Goal: Task Accomplishment & Management: Use online tool/utility

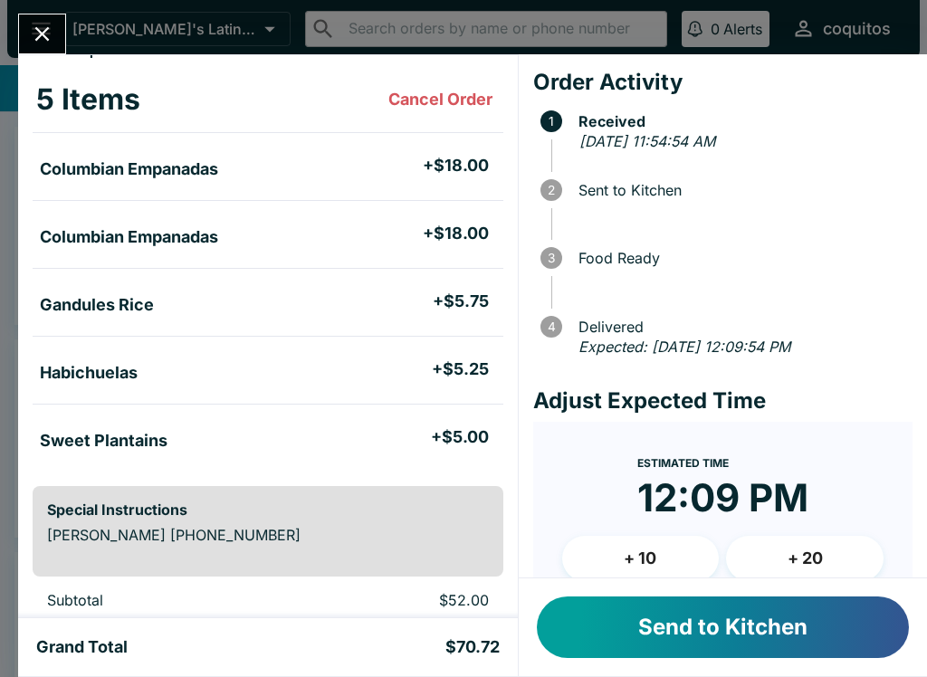
scroll to position [80, 0]
click at [640, 619] on button "Send to Kitchen" at bounding box center [723, 627] width 372 height 62
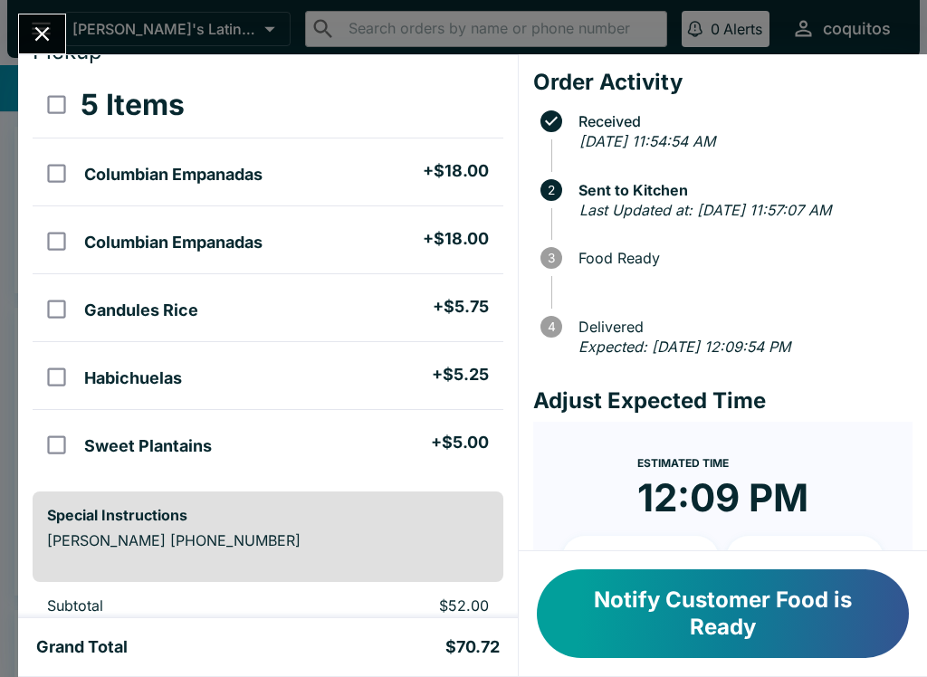
scroll to position [73, 0]
click at [746, 608] on button "Notify Customer Food is Ready" at bounding box center [723, 613] width 372 height 89
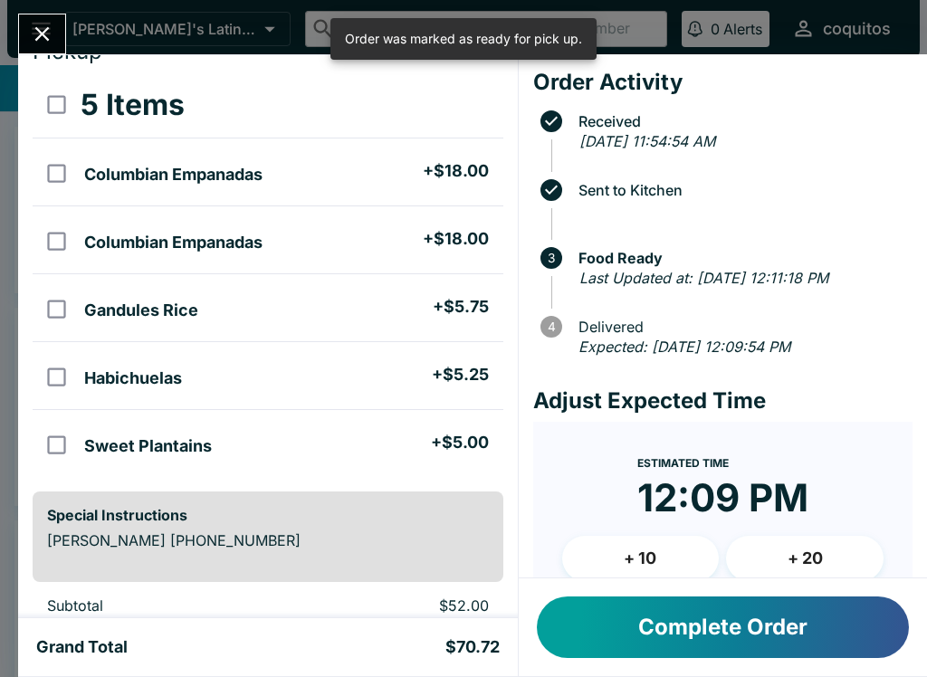
click at [771, 629] on button "Complete Order" at bounding box center [723, 627] width 372 height 62
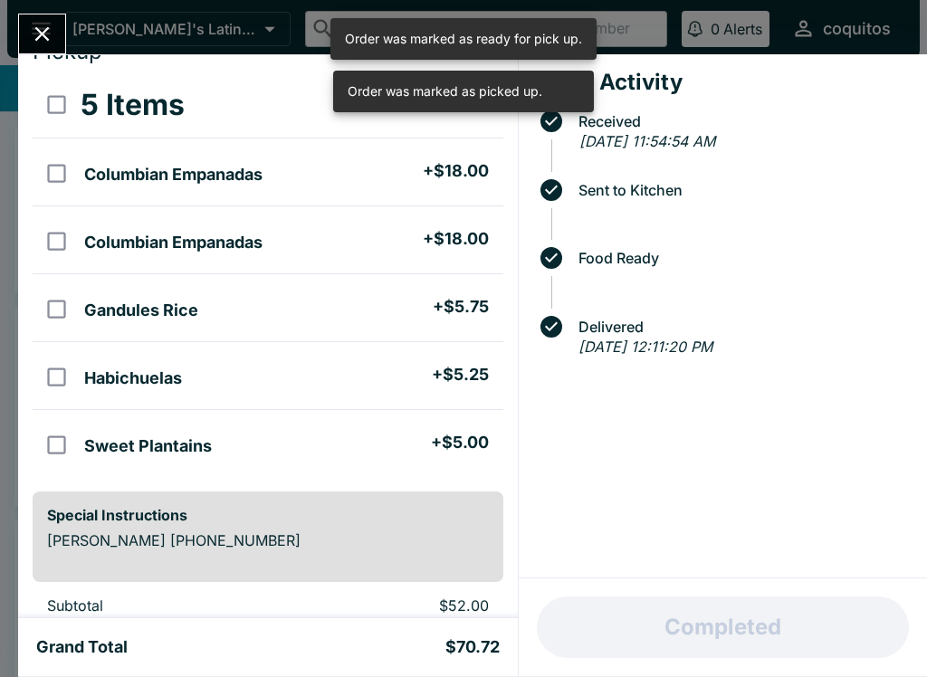
click at [38, 11] on div "[PERSON_NAME] Order # 788941 Pickup 5 Items Columbian Empanadas + $18.00 Columb…" at bounding box center [463, 338] width 927 height 677
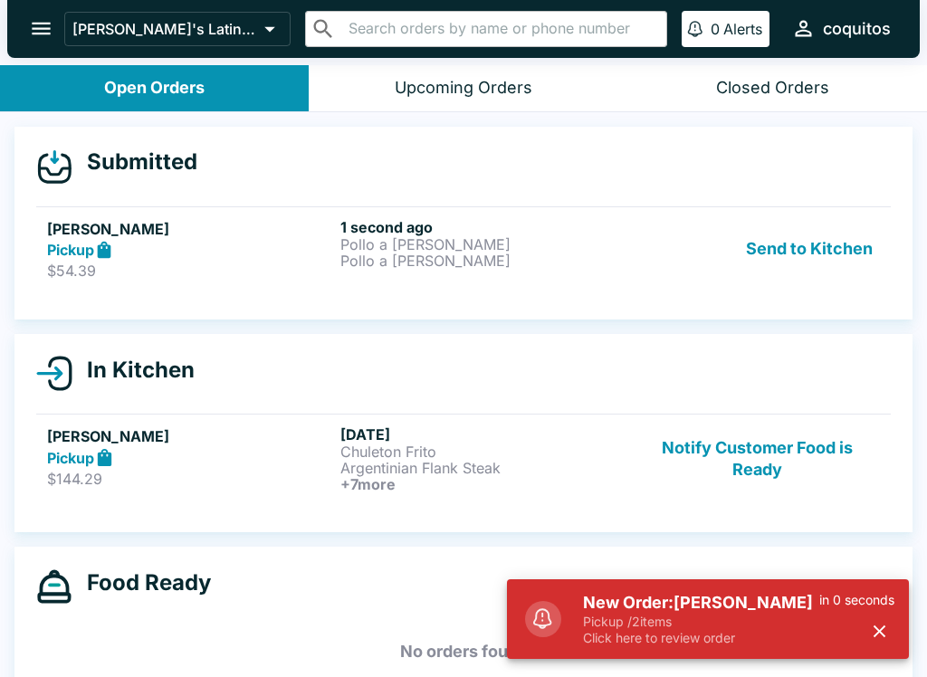
click at [654, 618] on p "Pickup / 2 items" at bounding box center [701, 621] width 236 height 16
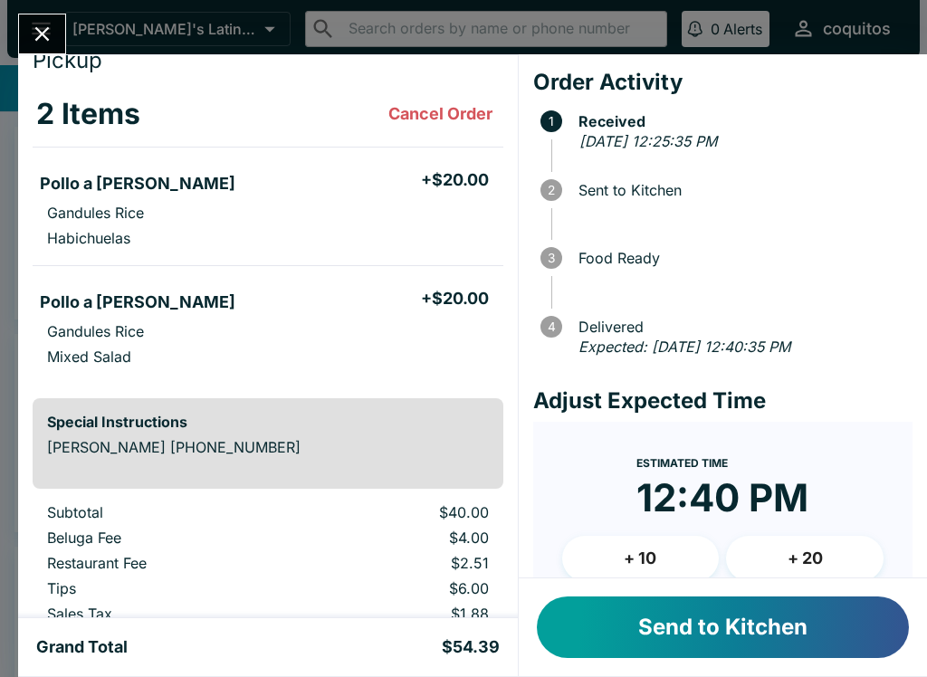
scroll to position [76, 0]
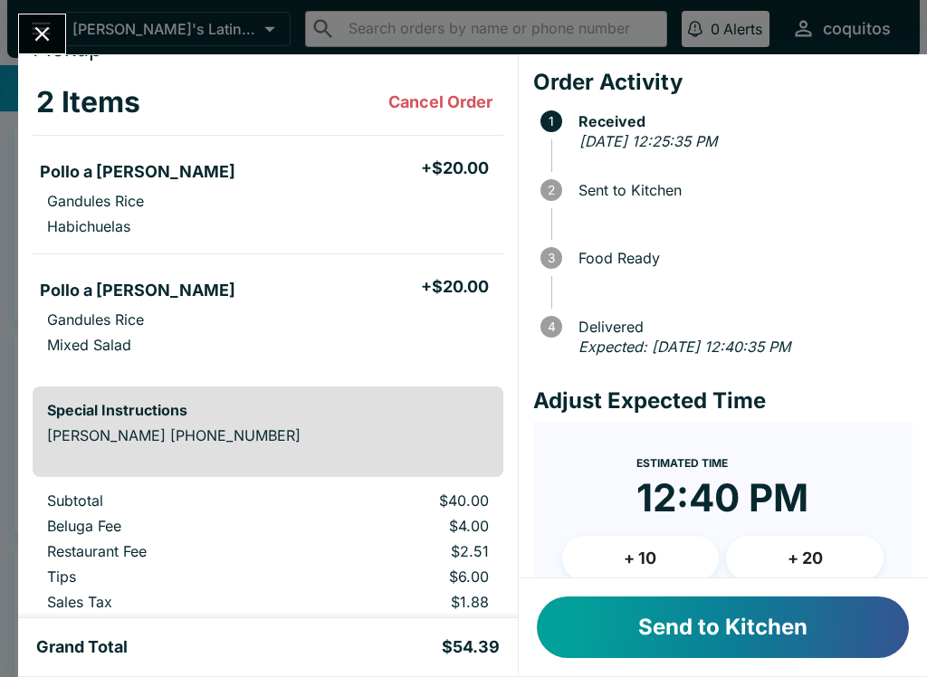
click at [646, 623] on button "Send to Kitchen" at bounding box center [723, 627] width 372 height 62
click at [746, 623] on button "Send to Kitchen" at bounding box center [723, 627] width 372 height 62
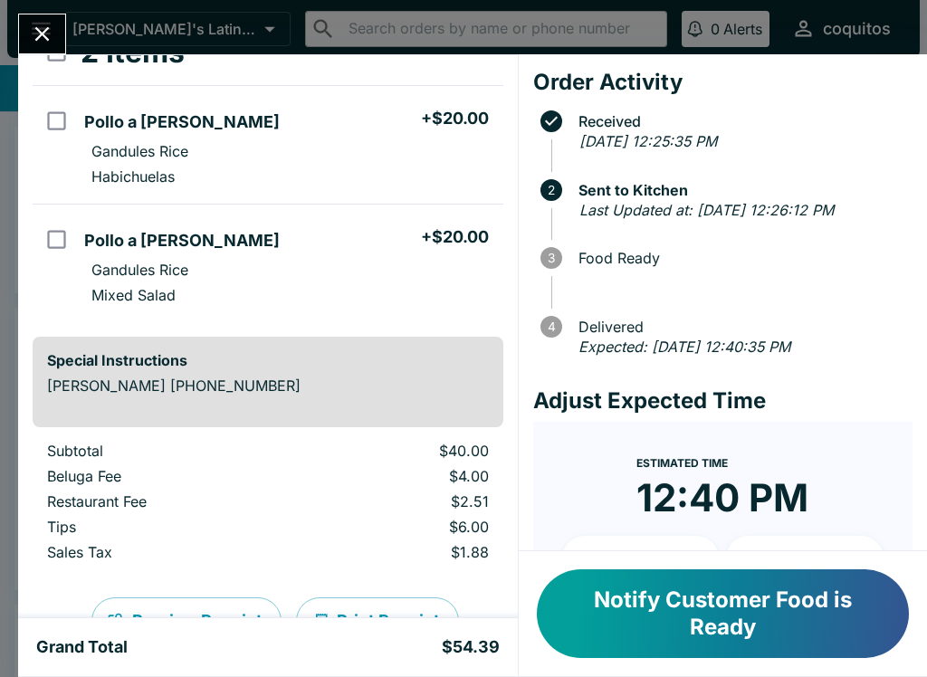
scroll to position [128, 0]
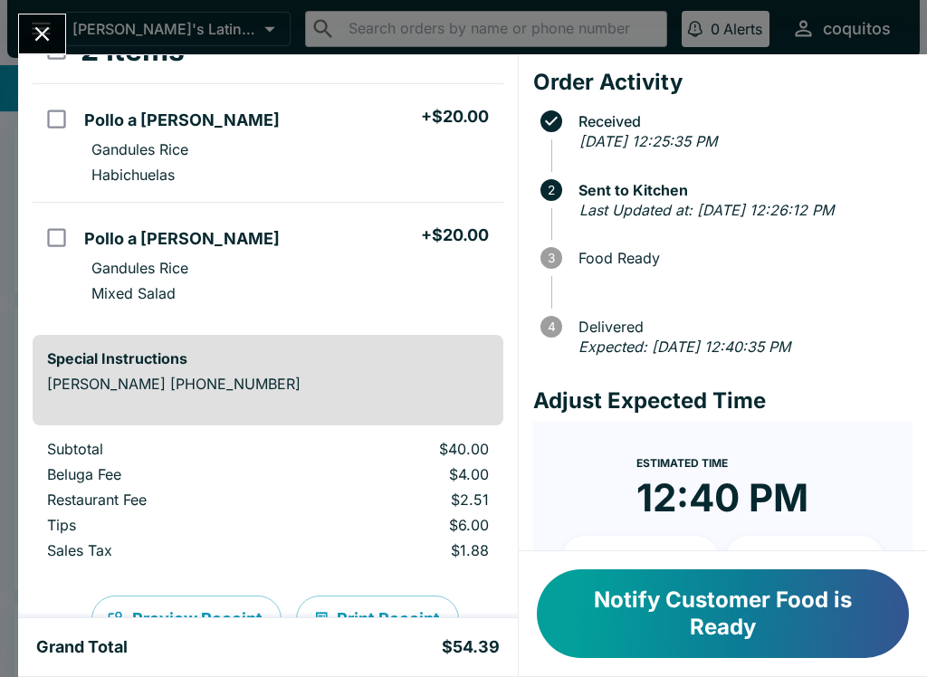
click at [740, 622] on button "Notify Customer Food is Ready" at bounding box center [723, 613] width 372 height 89
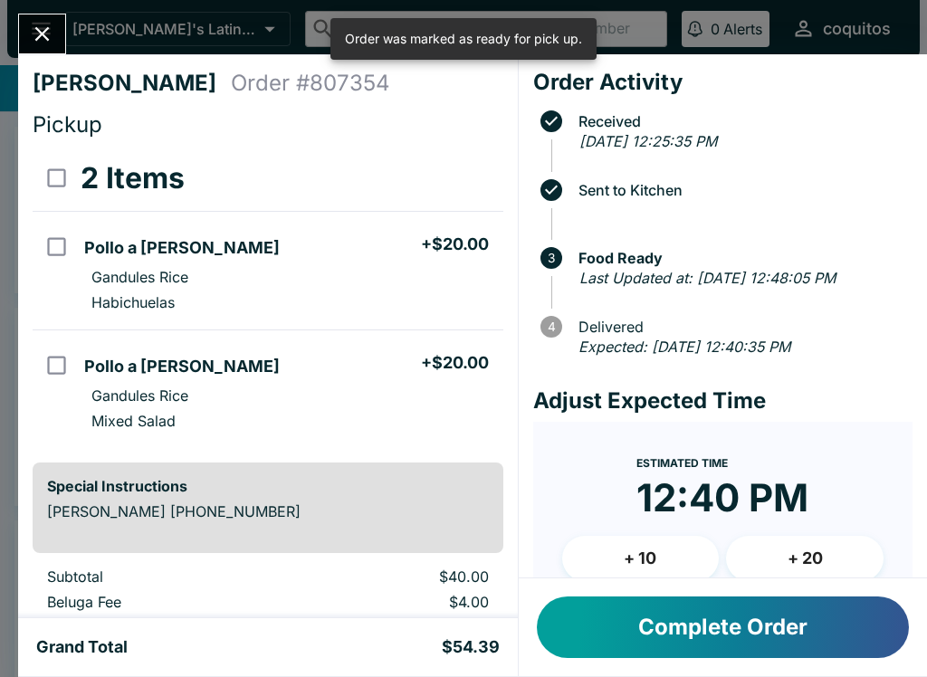
scroll to position [0, 0]
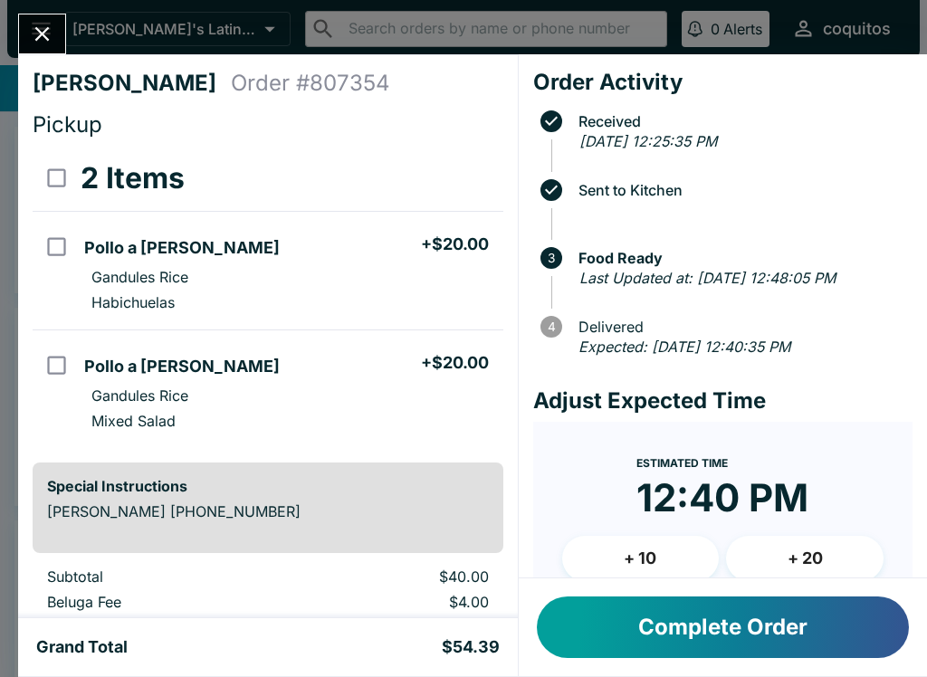
click at [585, 622] on button "Complete Order" at bounding box center [723, 627] width 372 height 62
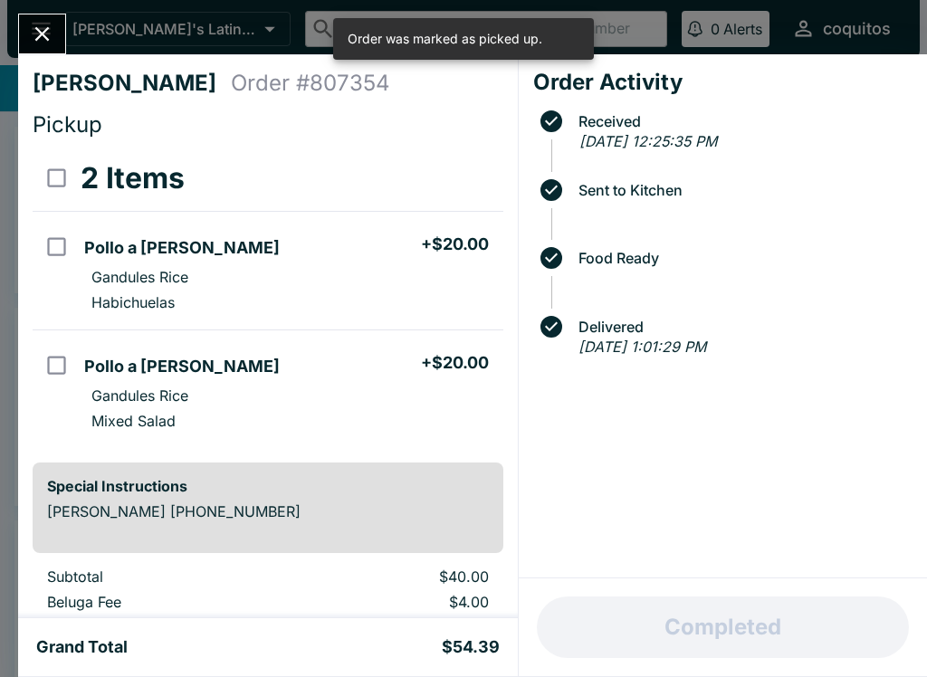
click at [35, 27] on icon "Close" at bounding box center [42, 34] width 24 height 24
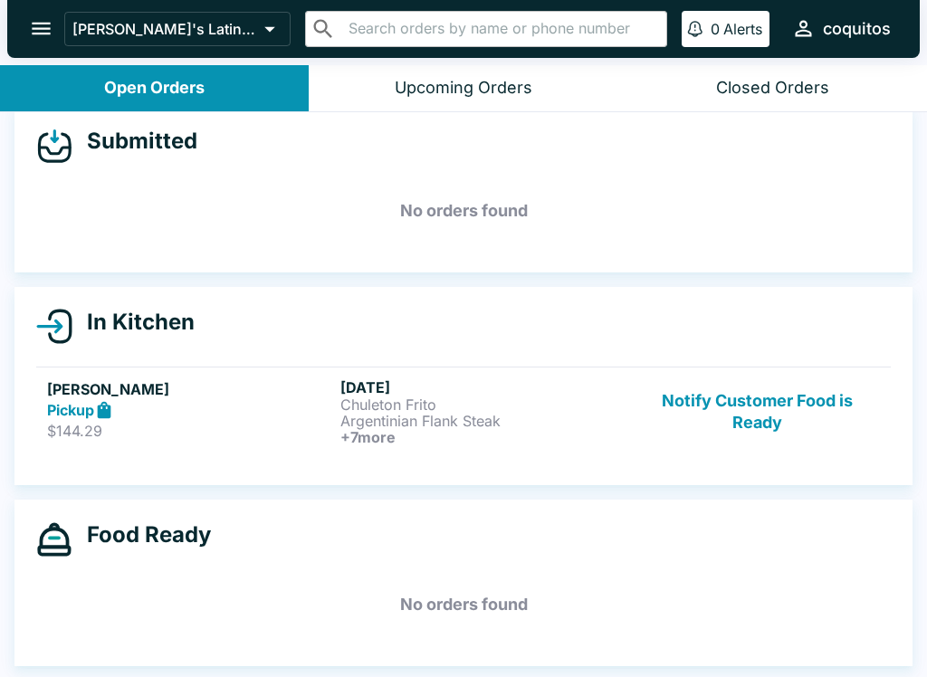
scroll to position [40, 0]
click at [487, 87] on div "Upcoming Orders" at bounding box center [464, 88] width 138 height 21
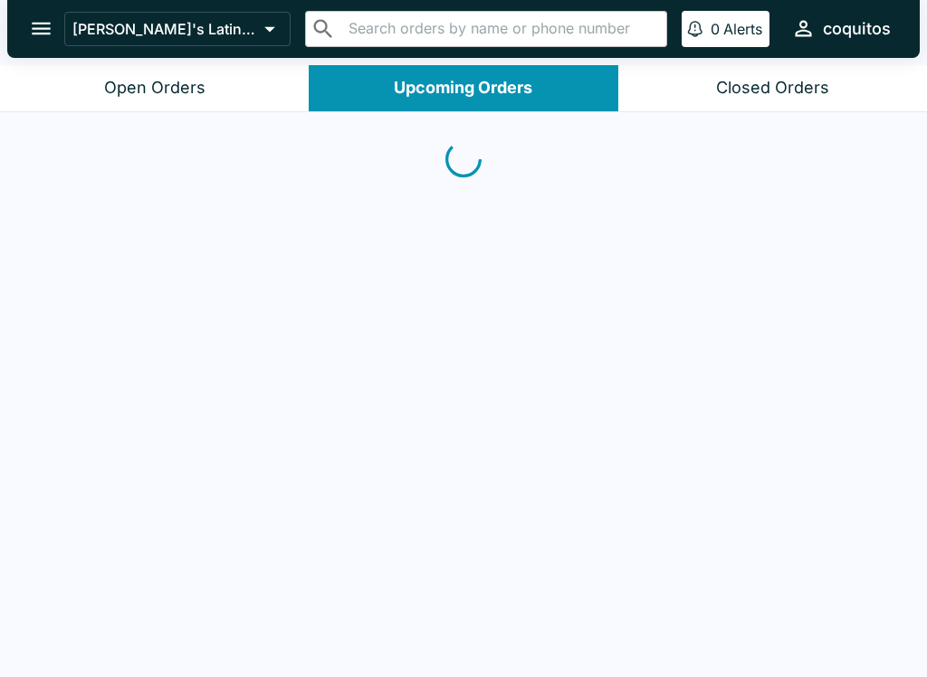
click at [776, 93] on div "Closed Orders" at bounding box center [772, 88] width 113 height 21
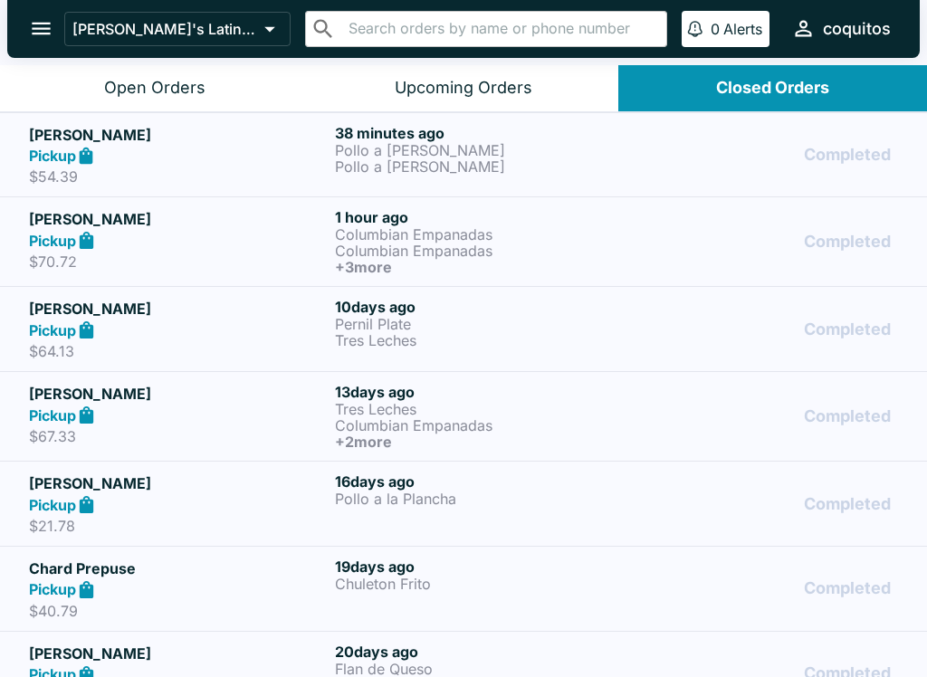
click at [199, 86] on div "Open Orders" at bounding box center [154, 88] width 101 height 21
